Goal: Task Accomplishment & Management: Use online tool/utility

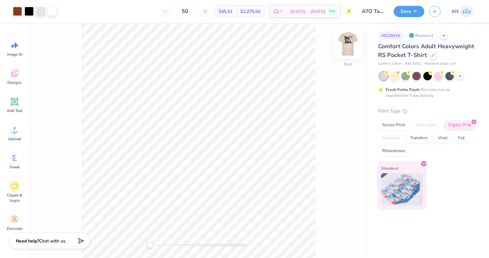
click at [349, 42] on img at bounding box center [348, 44] width 26 height 26
click at [349, 42] on img at bounding box center [348, 44] width 13 height 13
click at [349, 42] on img at bounding box center [348, 44] width 26 height 26
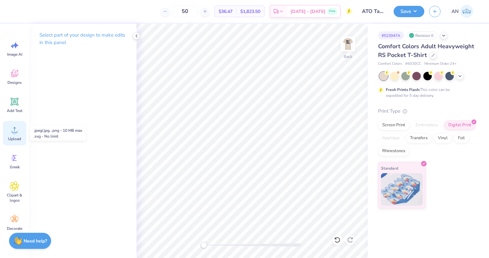
click at [12, 134] on icon at bounding box center [15, 130] width 10 height 10
click at [10, 133] on icon at bounding box center [15, 130] width 10 height 10
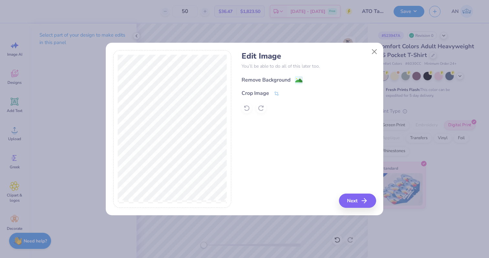
click at [295, 82] on image at bounding box center [298, 80] width 7 height 7
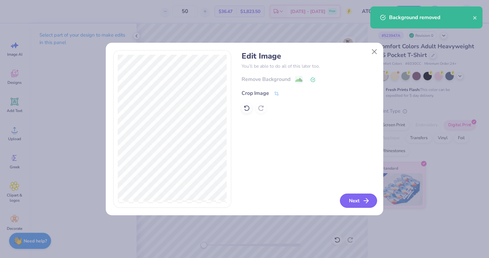
click at [352, 204] on button "Next" at bounding box center [358, 200] width 37 height 14
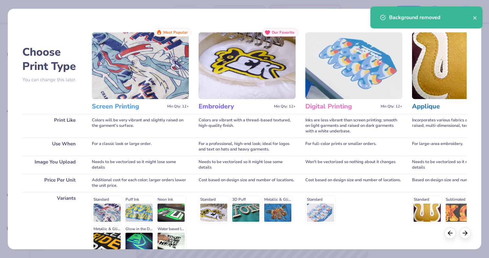
scroll to position [65, 0]
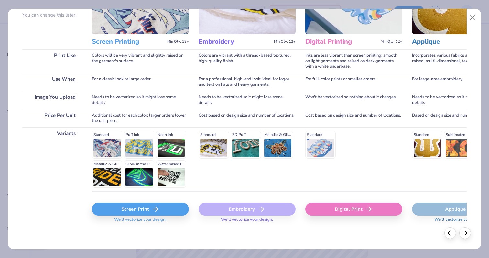
click at [366, 214] on div "Digital Print" at bounding box center [353, 209] width 97 height 13
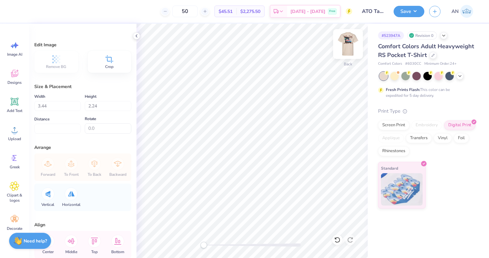
click at [344, 39] on img at bounding box center [348, 44] width 26 height 26
click at [344, 39] on img at bounding box center [348, 44] width 13 height 13
click at [198, 10] on input "50" at bounding box center [184, 11] width 25 height 12
type input "5"
type input "74"
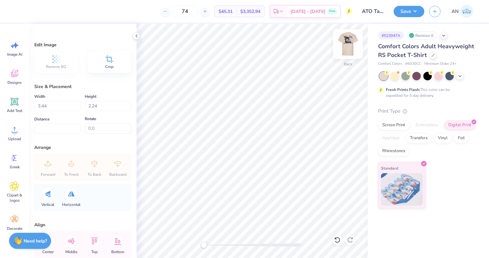
click at [352, 44] on img at bounding box center [348, 44] width 26 height 26
click at [347, 42] on img at bounding box center [348, 44] width 26 height 26
click at [347, 42] on img at bounding box center [348, 44] width 13 height 13
click at [347, 42] on img at bounding box center [348, 44] width 26 height 26
click at [407, 13] on button "Save" at bounding box center [409, 10] width 31 height 11
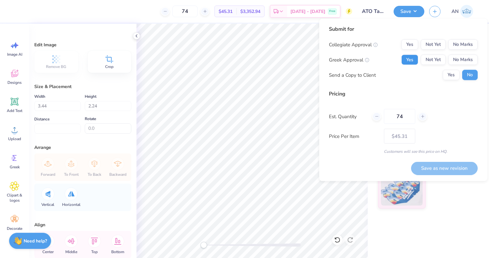
click at [413, 56] on button "Yes" at bounding box center [409, 60] width 17 height 10
click at [462, 46] on button "No Marks" at bounding box center [462, 44] width 29 height 10
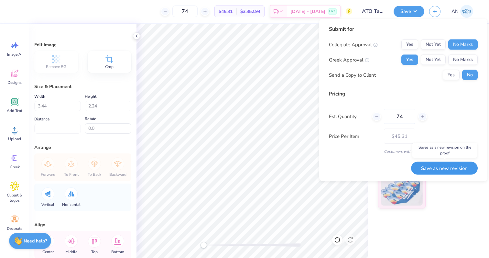
click at [446, 166] on button "Save as new revision" at bounding box center [444, 167] width 67 height 13
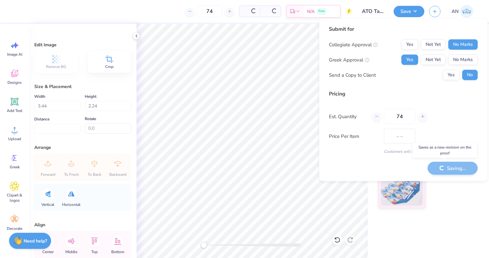
type input "$45.31"
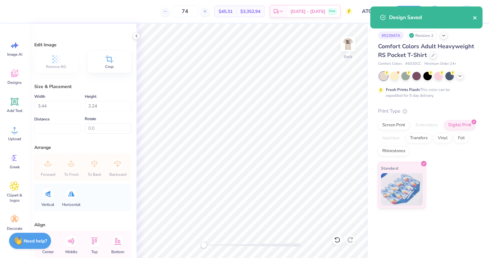
click at [475, 17] on icon "close" at bounding box center [475, 17] width 5 height 5
